Goal: Find specific page/section: Find specific page/section

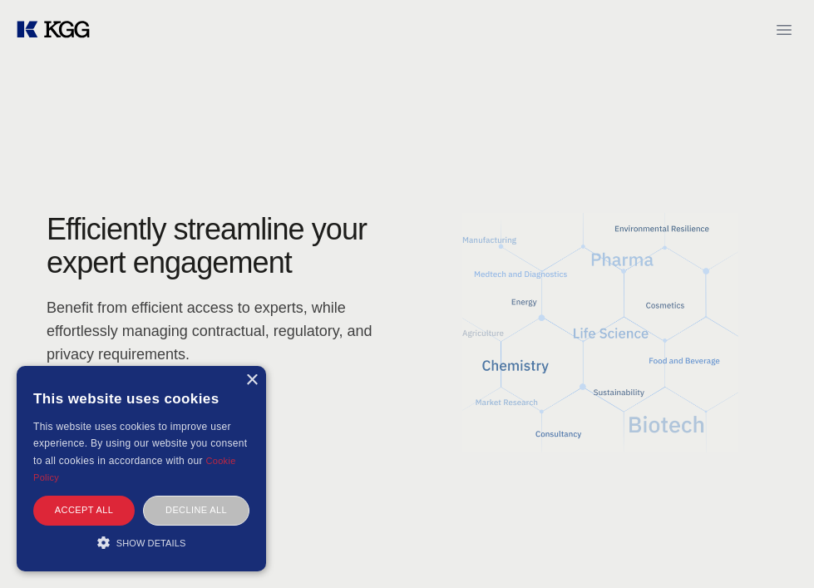
click at [783, 34] on icon "Open menu" at bounding box center [784, 30] width 15 height 10
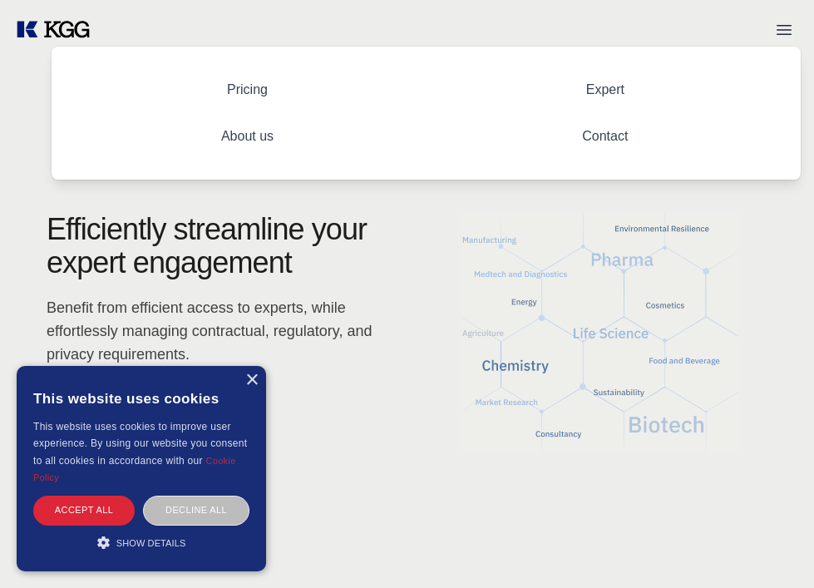
click at [328, 363] on p "Benefit from efficient access to experts, while effortlessly managing contractu…" at bounding box center [214, 331] width 334 height 70
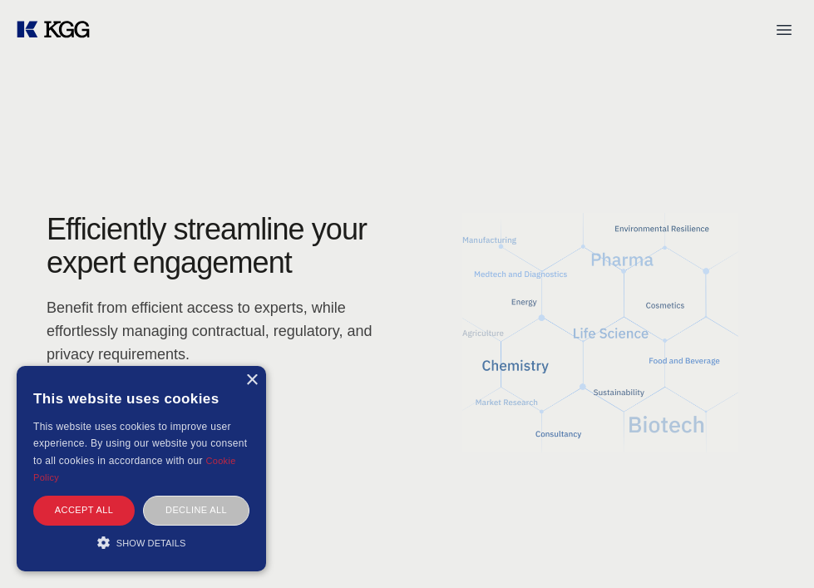
click at [265, 377] on div "× This website uses cookies This website uses cookies to improve user experienc…" at bounding box center [141, 468] width 249 height 205
click at [245, 378] on div "×" at bounding box center [251, 380] width 12 height 12
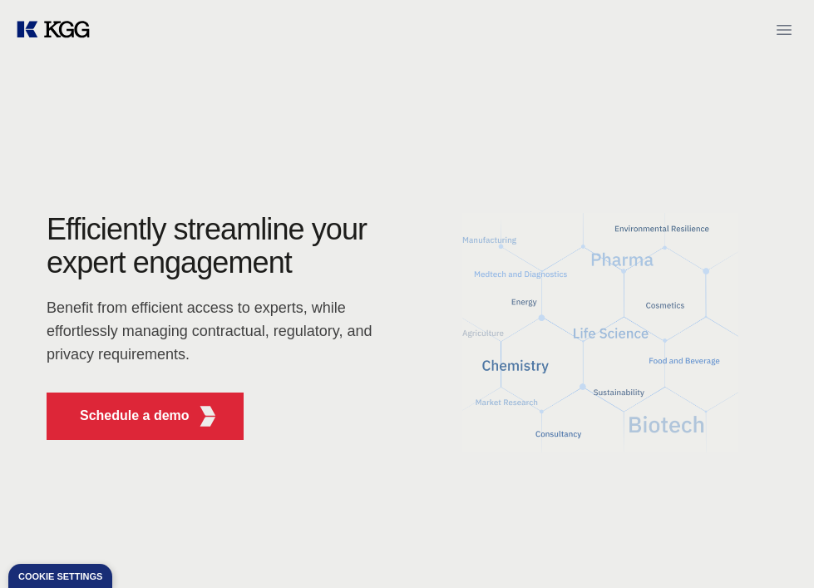
click at [777, 27] on icon "Open menu" at bounding box center [784, 30] width 20 height 20
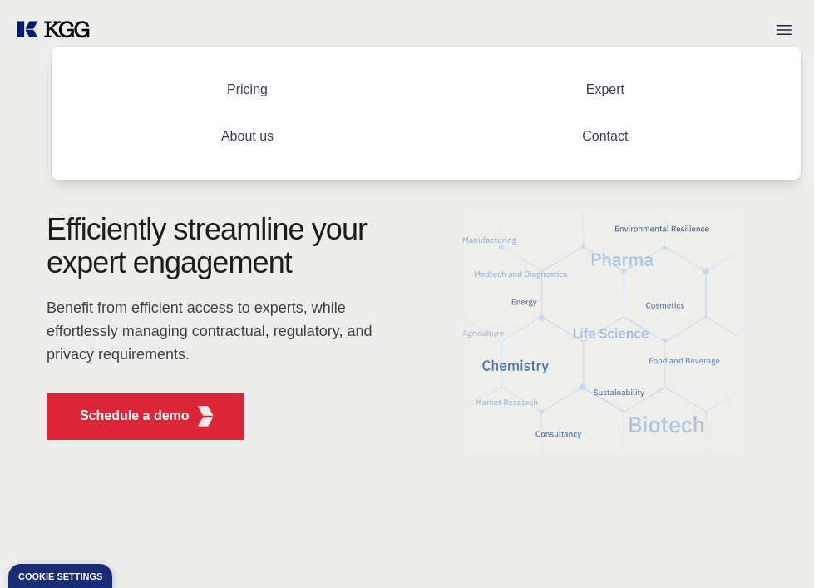
click at [592, 341] on img at bounding box center [601, 333] width 388 height 240
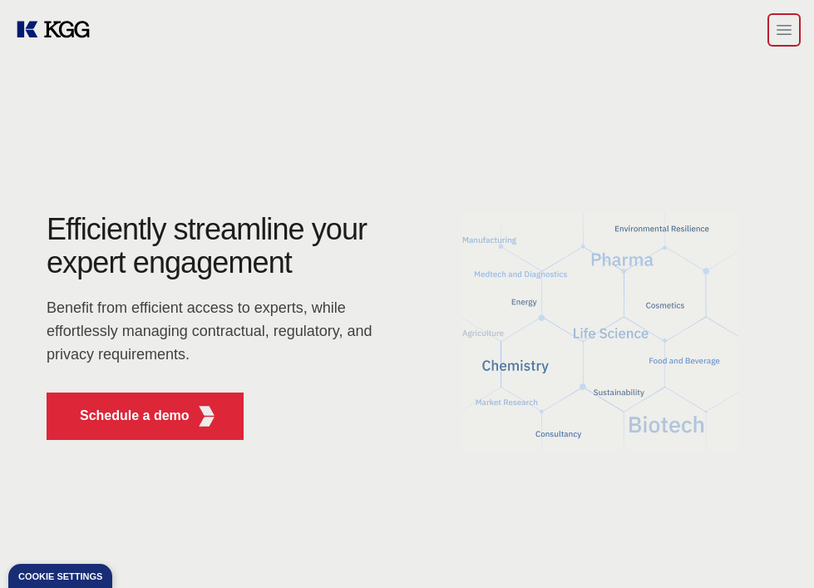
click at [777, 31] on icon "Open menu" at bounding box center [784, 30] width 20 height 20
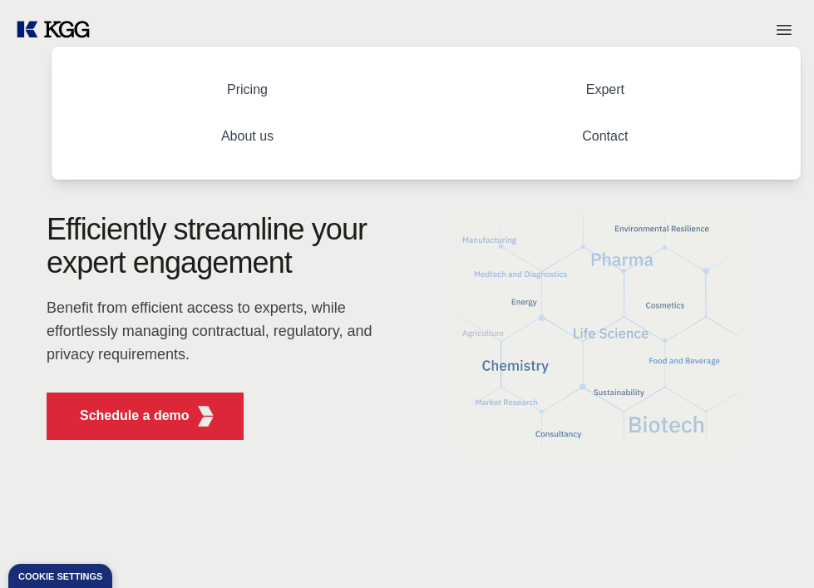
click at [271, 349] on p "Benefit from efficient access to experts, while effortlessly managing contractu…" at bounding box center [214, 331] width 334 height 70
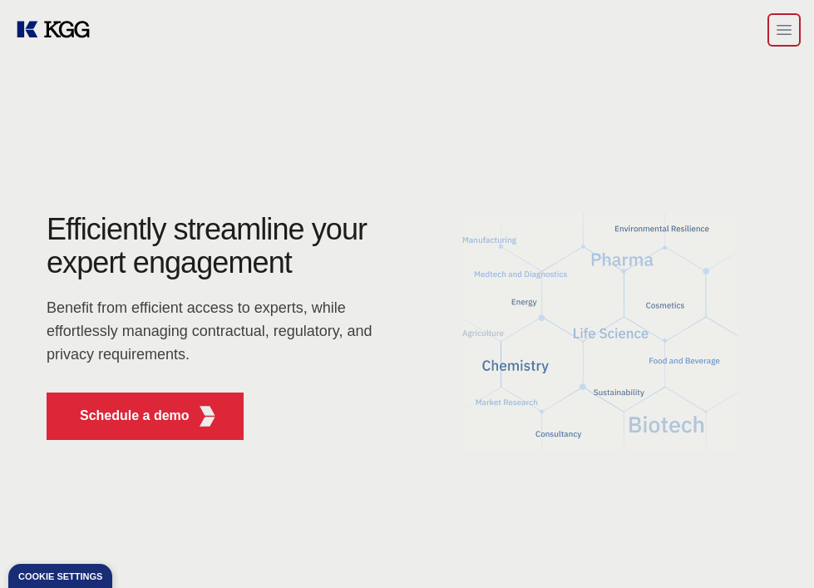
click at [789, 21] on icon "Open menu" at bounding box center [784, 30] width 20 height 20
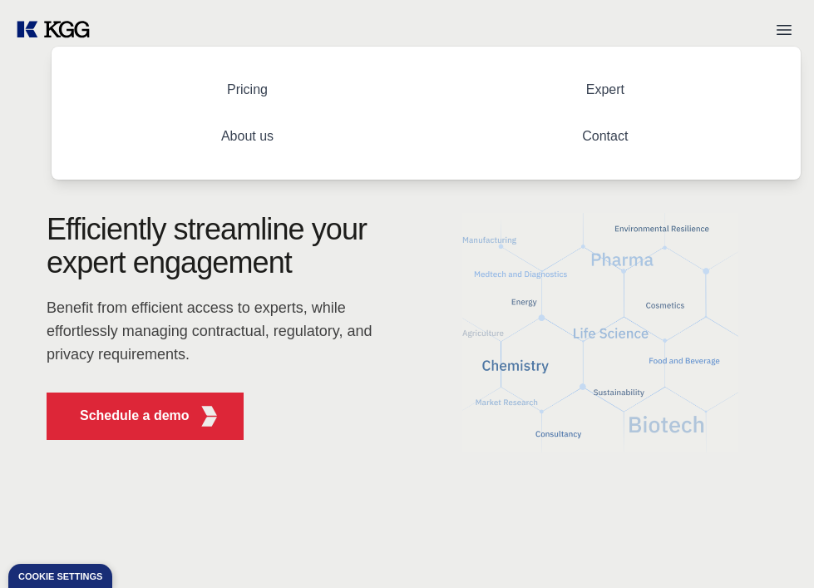
click at [602, 92] on link "Expert" at bounding box center [605, 89] width 65 height 41
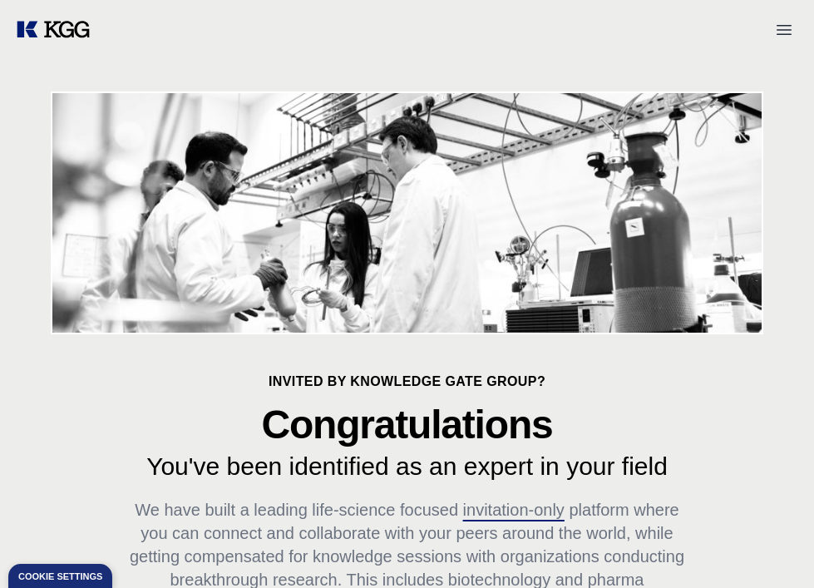
click at [778, 3] on div at bounding box center [407, 30] width 814 height 60
click at [778, 17] on button "Open menu" at bounding box center [784, 29] width 33 height 33
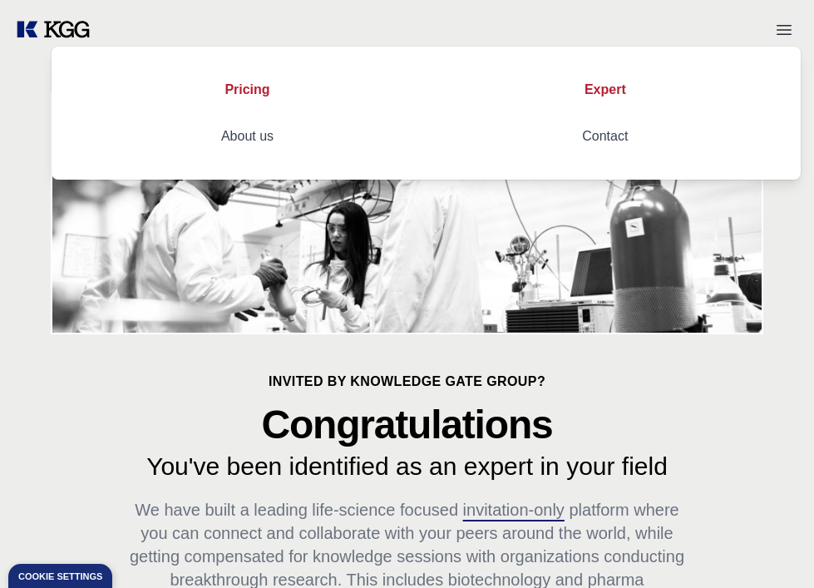
click at [610, 95] on link "Expert" at bounding box center [605, 89] width 68 height 41
